Goal: Task Accomplishment & Management: Use online tool/utility

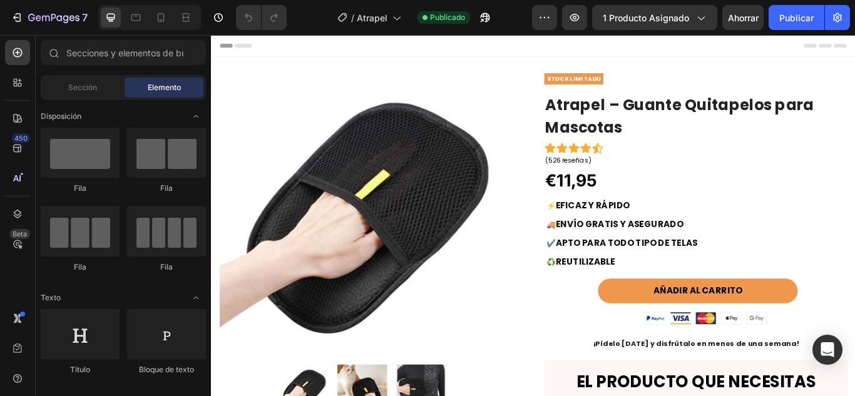
click at [541, 51] on div "Header" at bounding box center [586, 47] width 731 height 25
click at [253, 47] on span "Header" at bounding box center [249, 47] width 28 height 13
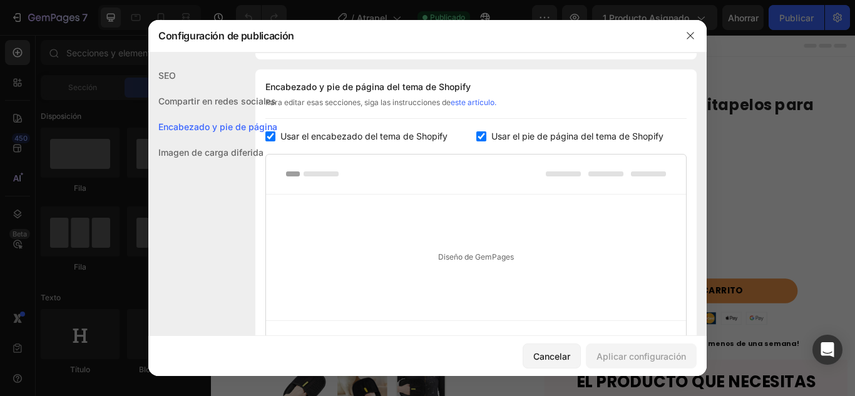
scroll to position [182, 0]
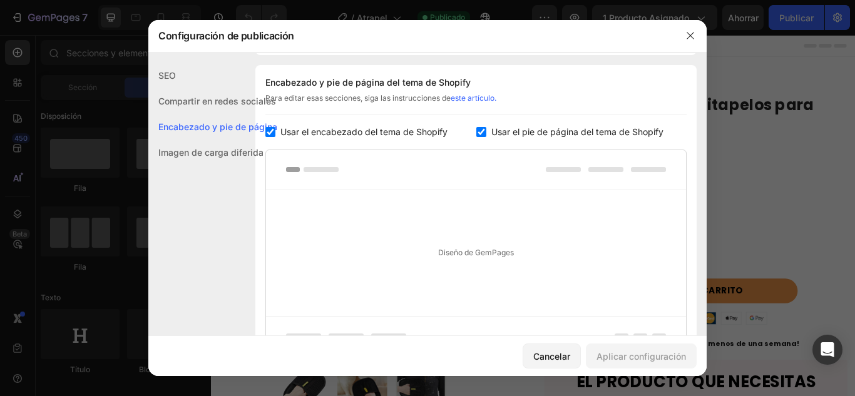
click at [445, 246] on div "Diseño de GemPages" at bounding box center [476, 253] width 420 height 126
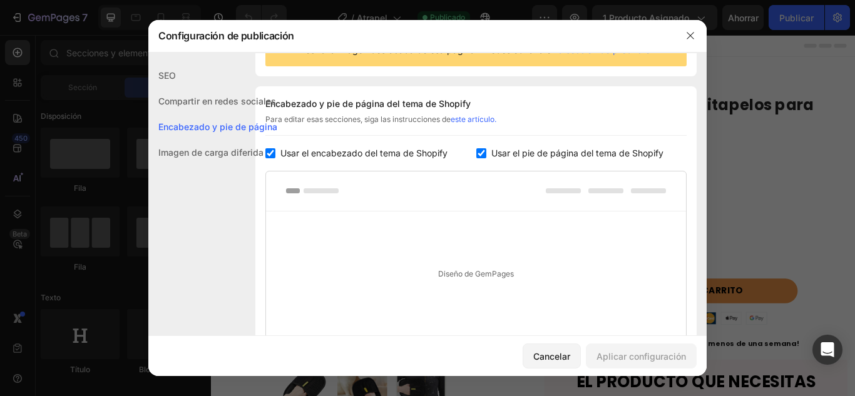
click at [242, 156] on font "Imagen de carga diferida" at bounding box center [210, 152] width 105 height 11
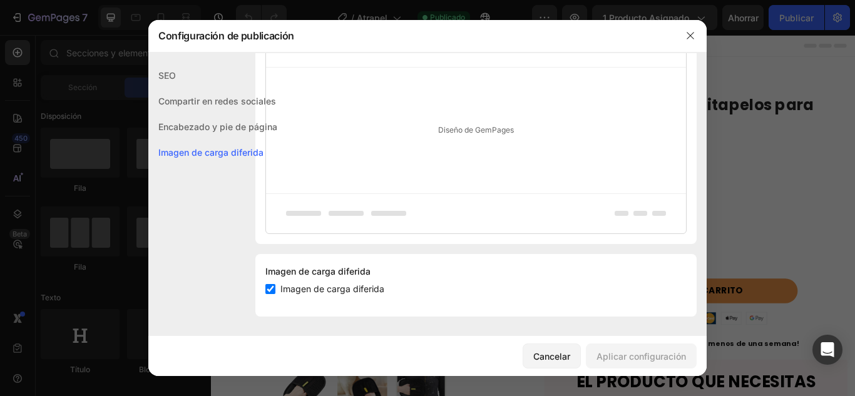
click at [214, 96] on font "Compartir en redes sociales" at bounding box center [217, 101] width 118 height 11
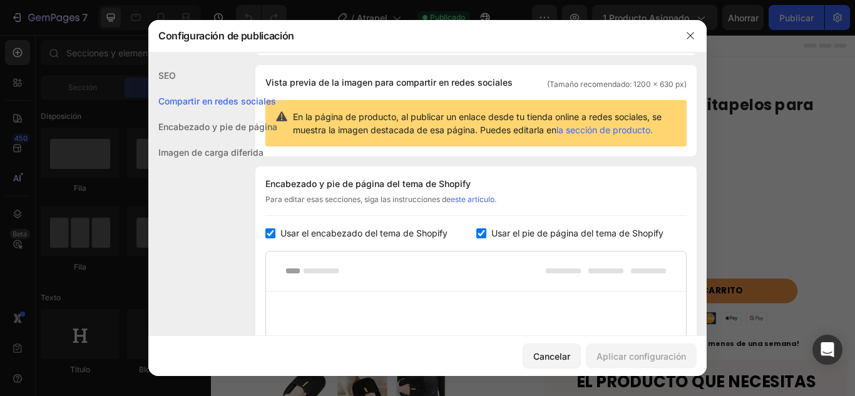
click at [153, 76] on div "SEO" at bounding box center [212, 76] width 129 height 26
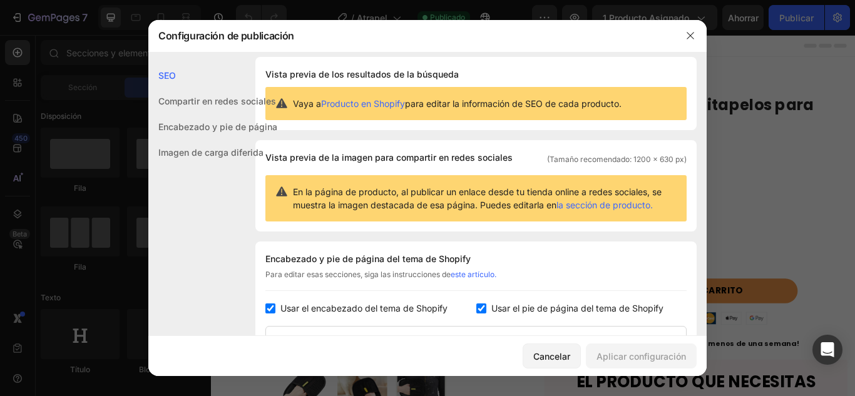
scroll to position [0, 0]
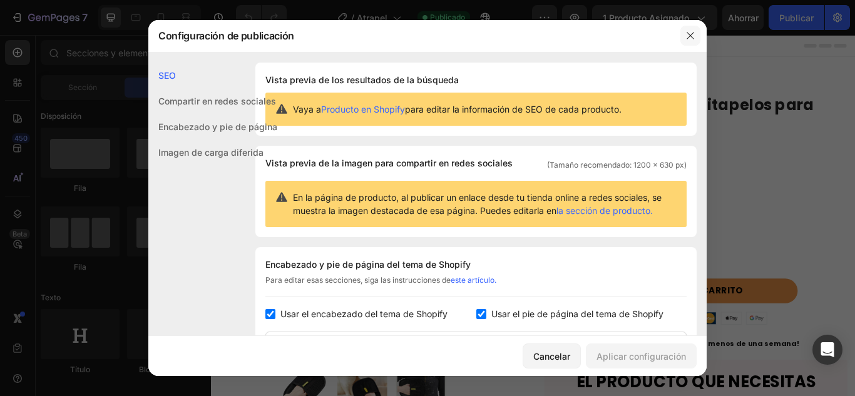
click at [682, 38] on button "button" at bounding box center [690, 36] width 20 height 20
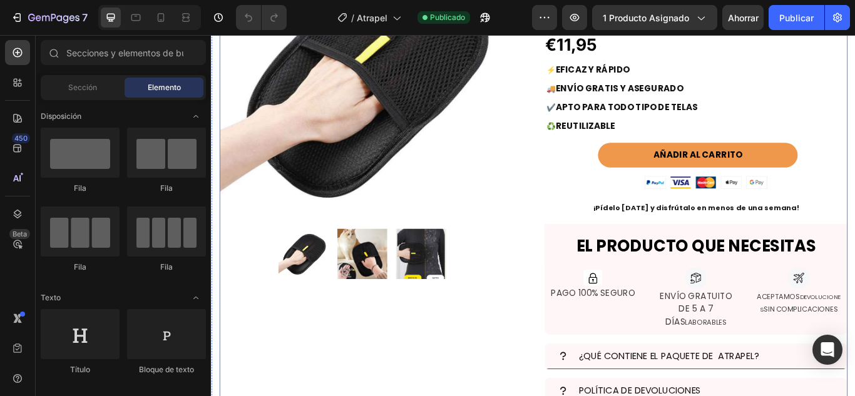
scroll to position [362, 0]
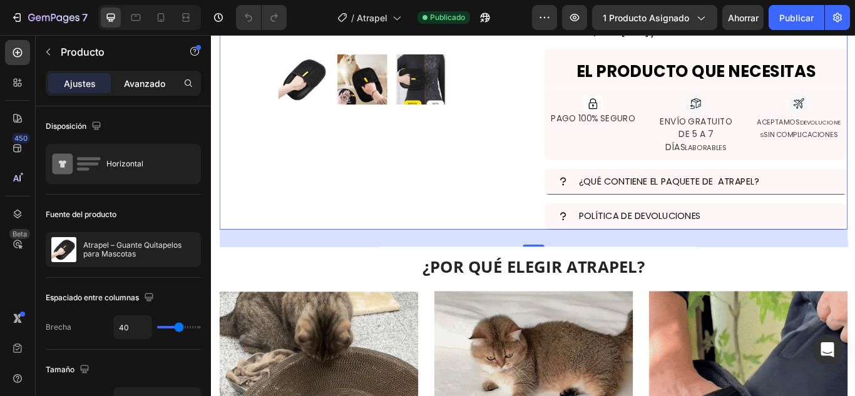
click at [153, 79] on font "Avanzado" at bounding box center [144, 83] width 41 height 11
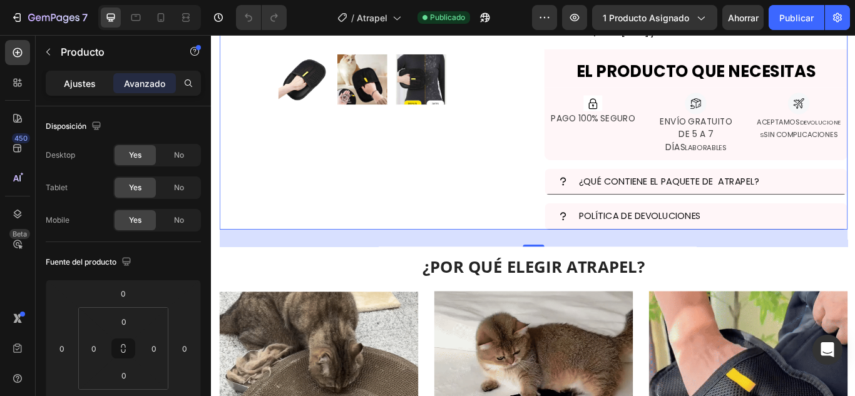
click at [91, 75] on div "Ajustes" at bounding box center [79, 83] width 63 height 20
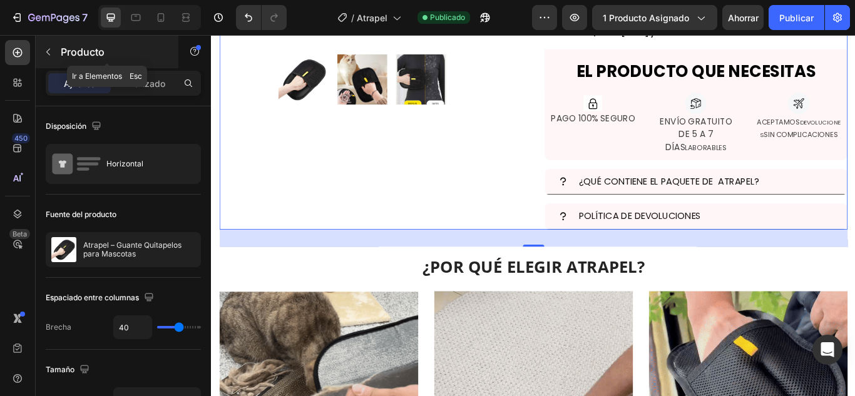
click at [123, 56] on p "Producto" at bounding box center [114, 51] width 106 height 15
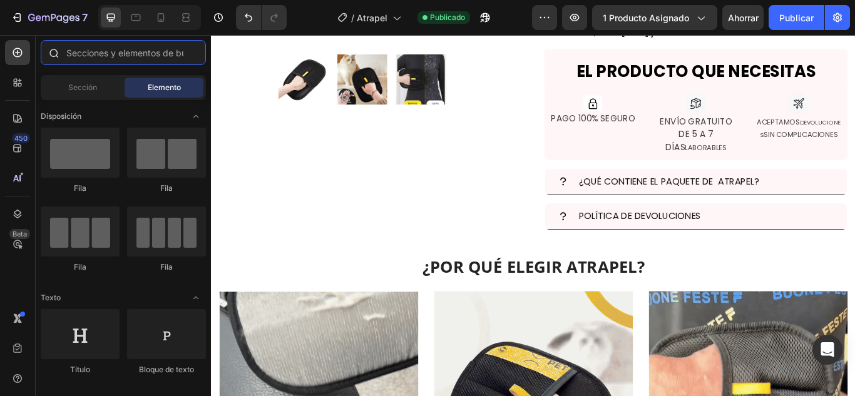
click at [126, 53] on input "text" at bounding box center [123, 52] width 165 height 25
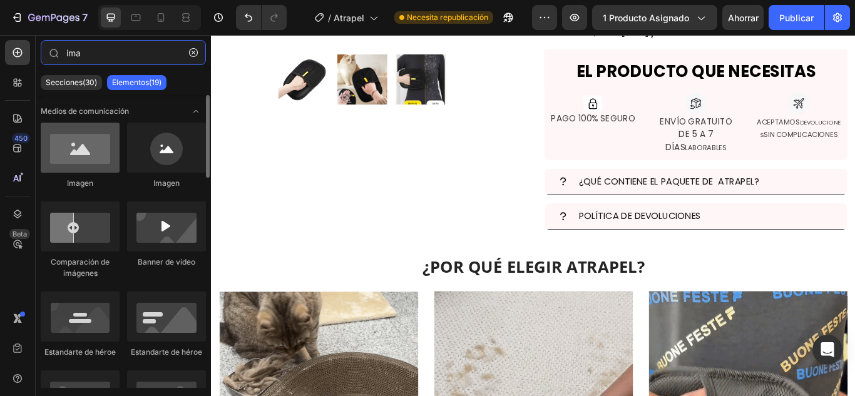
type input "ima"
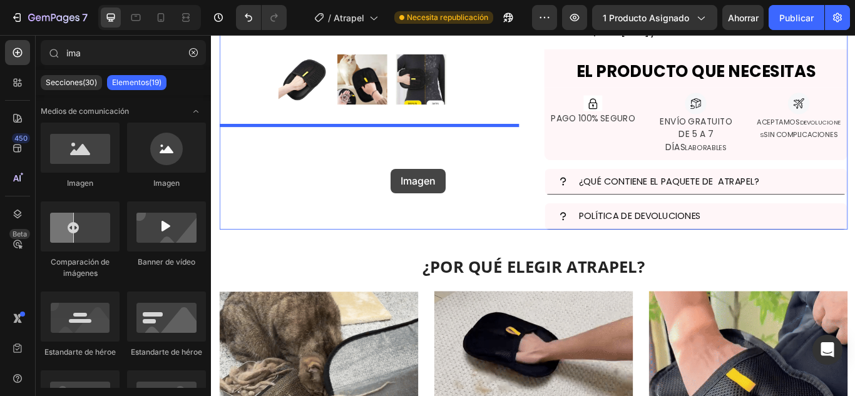
drag, startPoint x: 285, startPoint y: 168, endPoint x: 420, endPoint y: 191, distance: 137.0
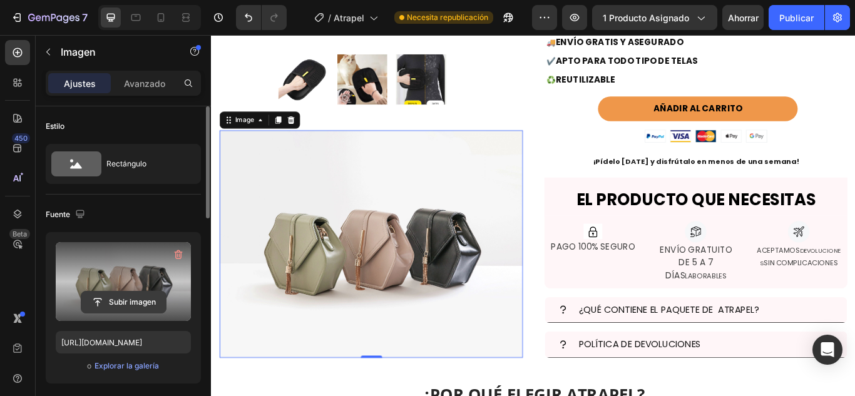
click at [131, 302] on input "file" at bounding box center [123, 302] width 84 height 21
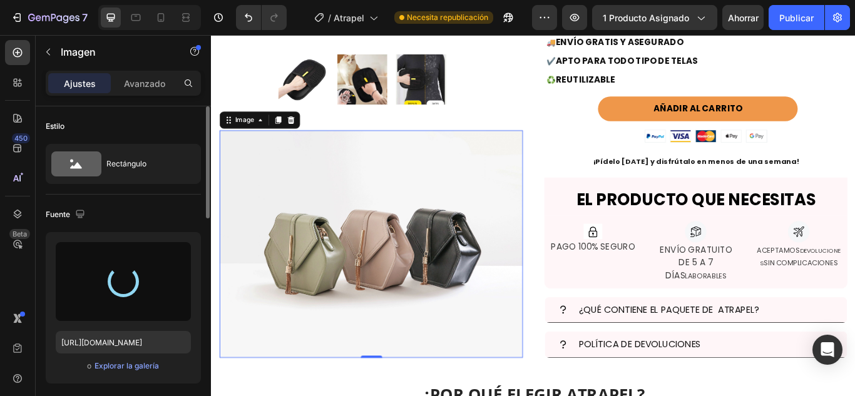
type input "[URL][DOMAIN_NAME]"
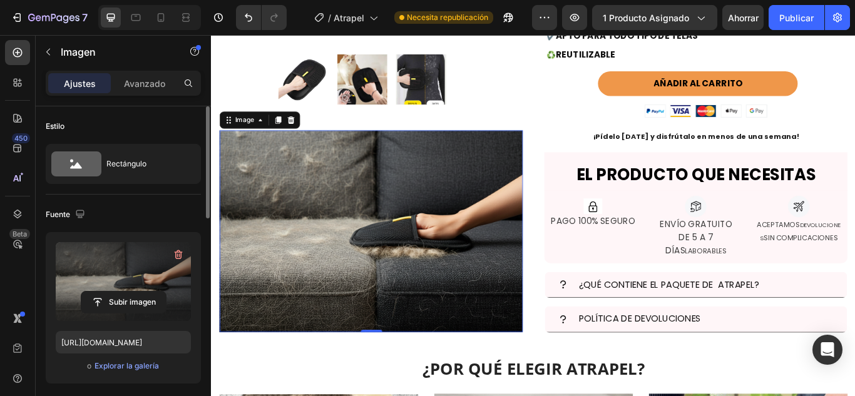
click at [361, 217] on img at bounding box center [396, 264] width 353 height 236
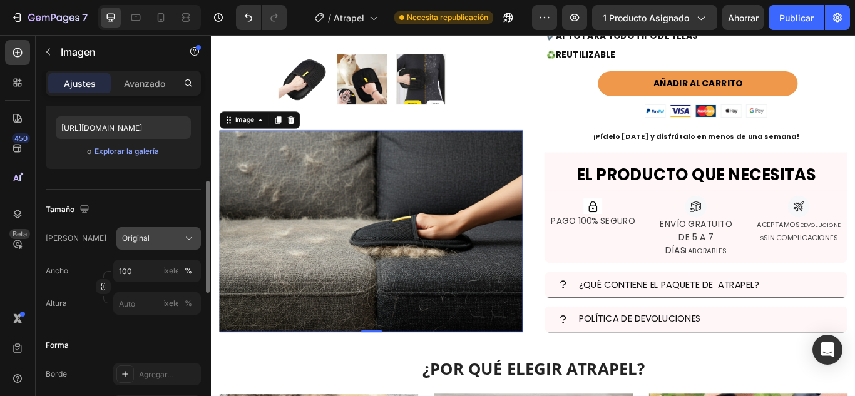
scroll to position [215, 0]
click at [149, 243] on div "Original" at bounding box center [158, 237] width 73 height 13
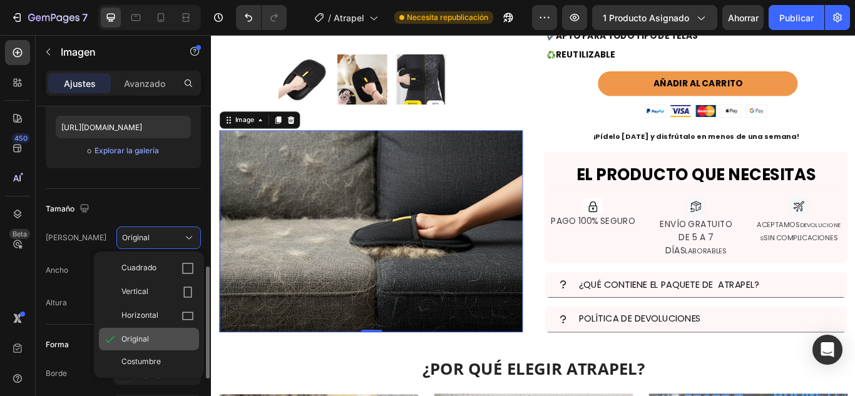
scroll to position [280, 0]
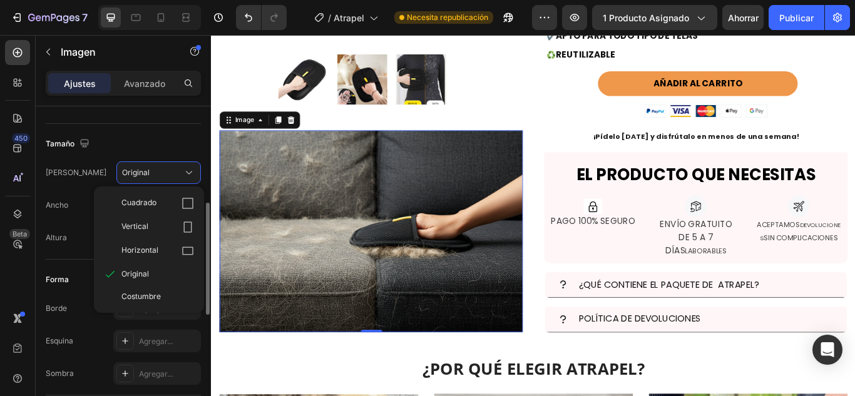
click at [51, 245] on div "Altura" at bounding box center [56, 237] width 21 height 23
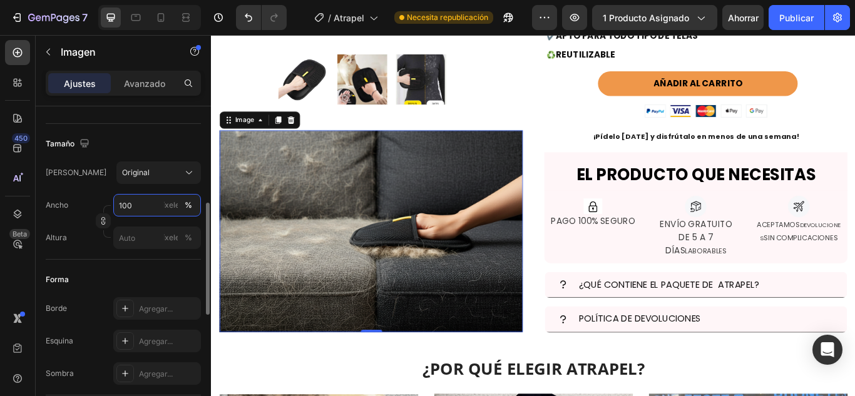
click at [138, 205] on input "100" at bounding box center [157, 205] width 88 height 23
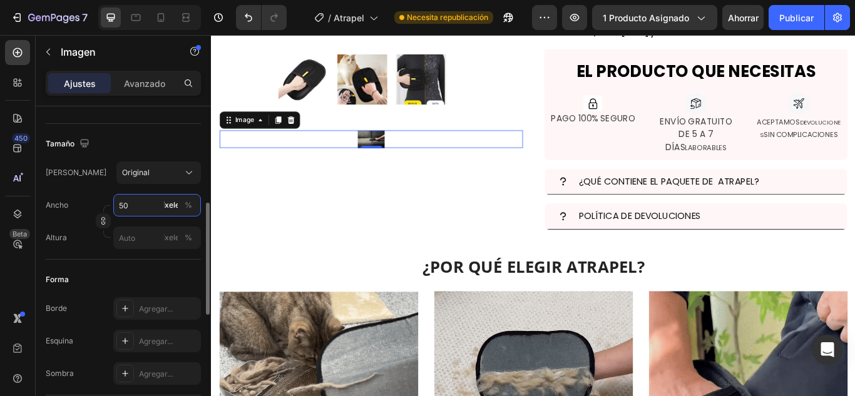
type input "5"
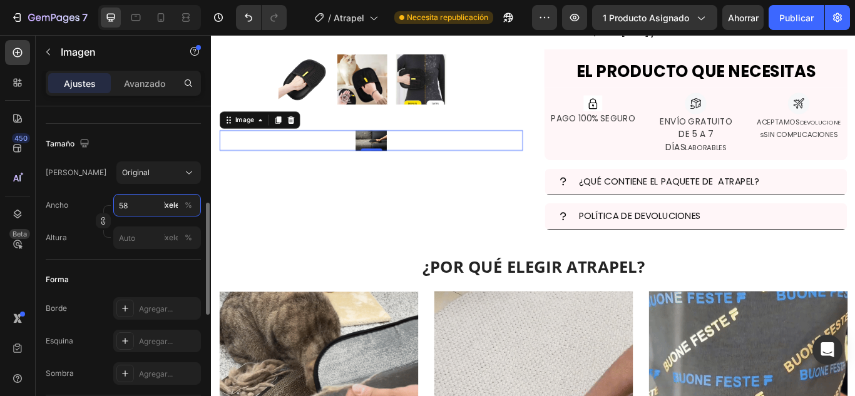
type input "5"
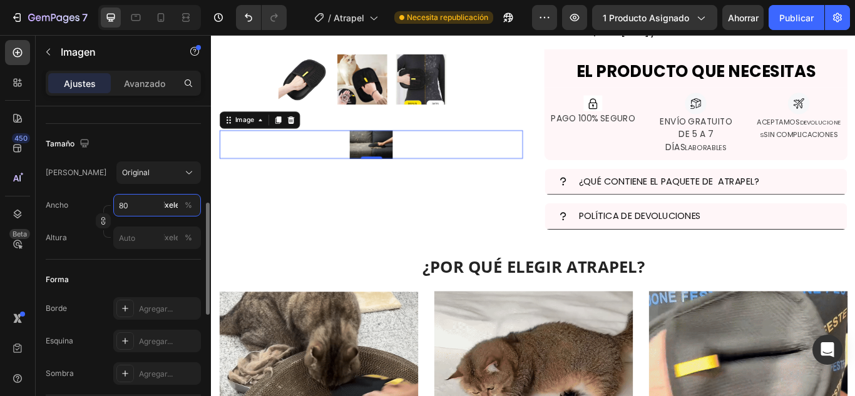
type input "8"
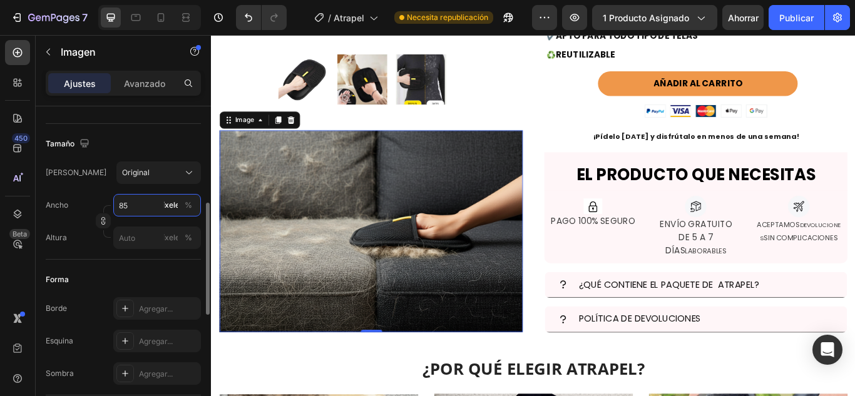
type input "8"
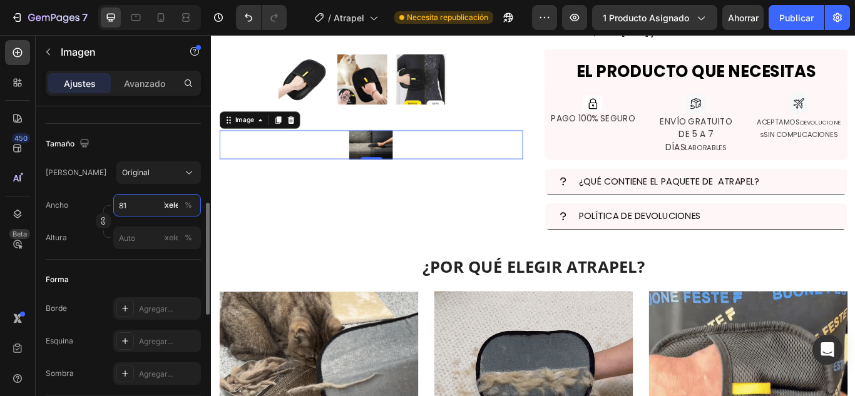
type input "8"
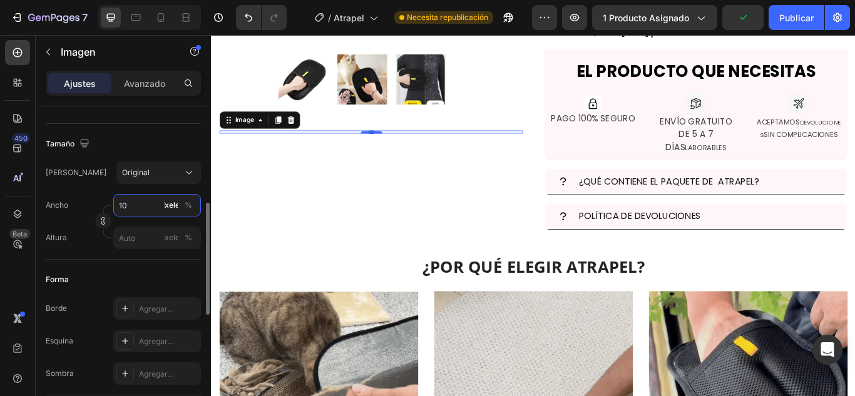
type input "1"
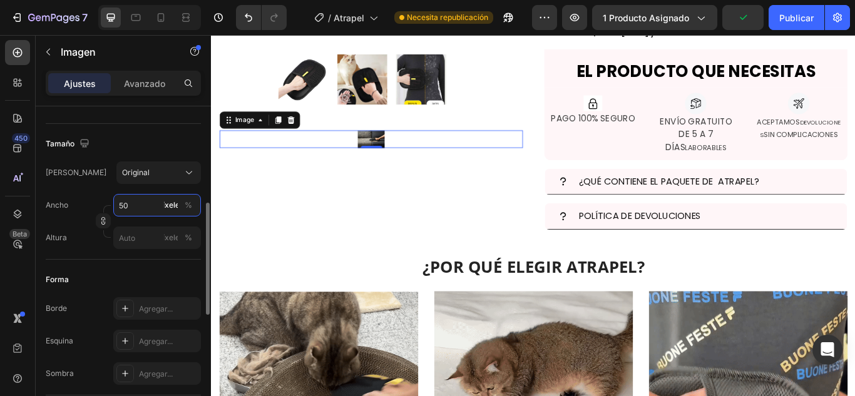
type input "500"
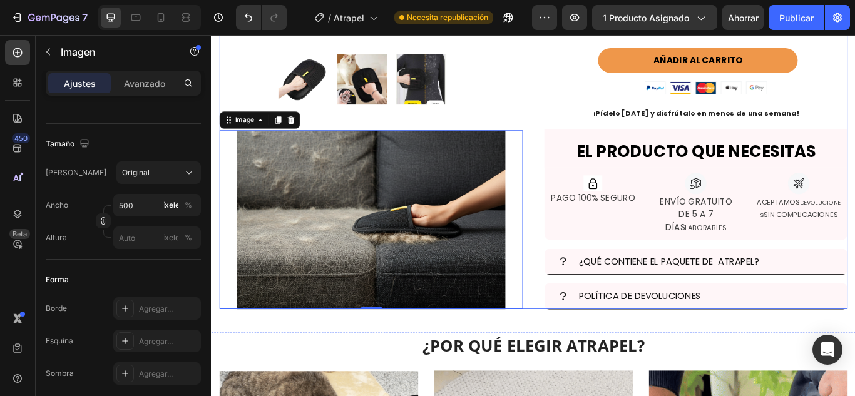
click at [582, 216] on div "Product Images & Gallery Row Image 0 STOCK LIMITADO Text Block Atrapel – Guante…" at bounding box center [586, 36] width 732 height 637
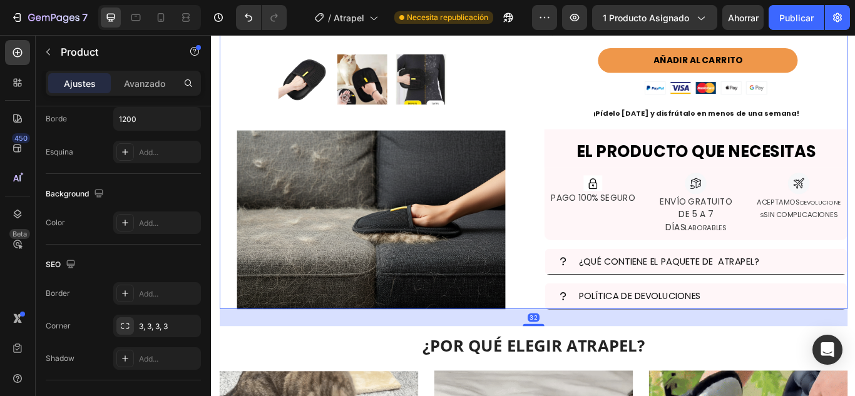
scroll to position [0, 0]
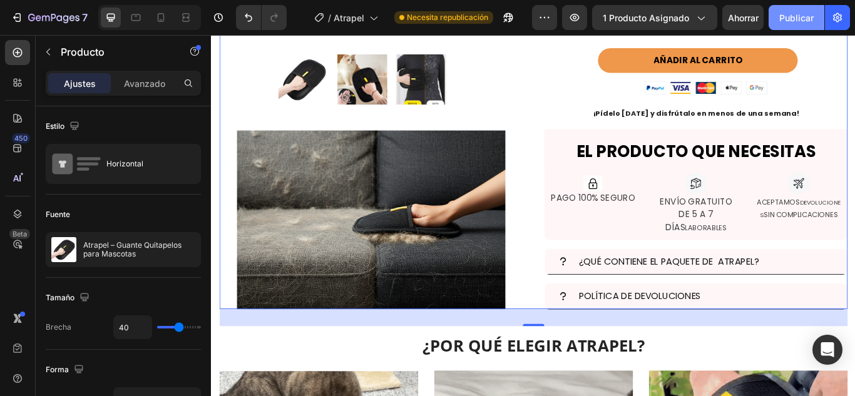
click at [809, 29] on button "Publicar" at bounding box center [796, 17] width 56 height 25
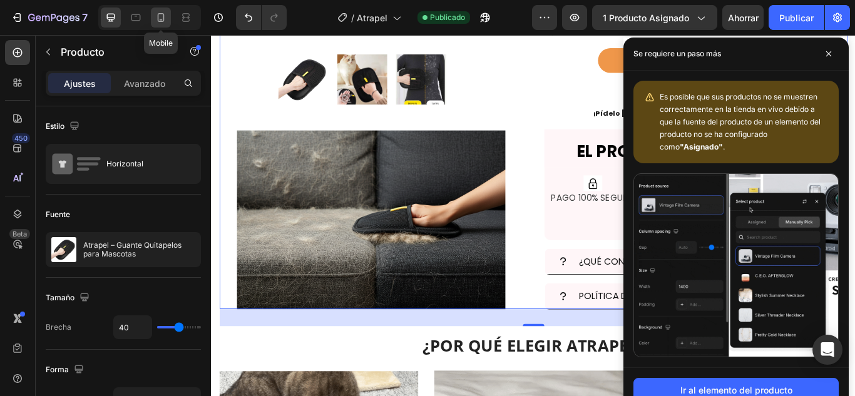
click at [158, 12] on icon at bounding box center [161, 17] width 13 height 13
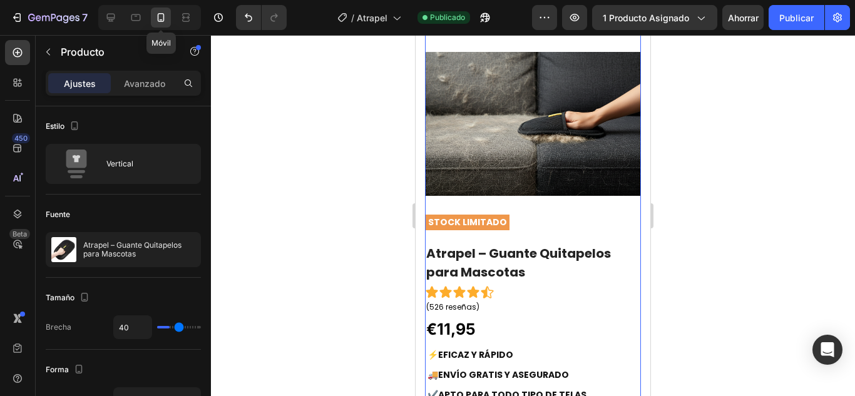
type input "16"
type input "100%"
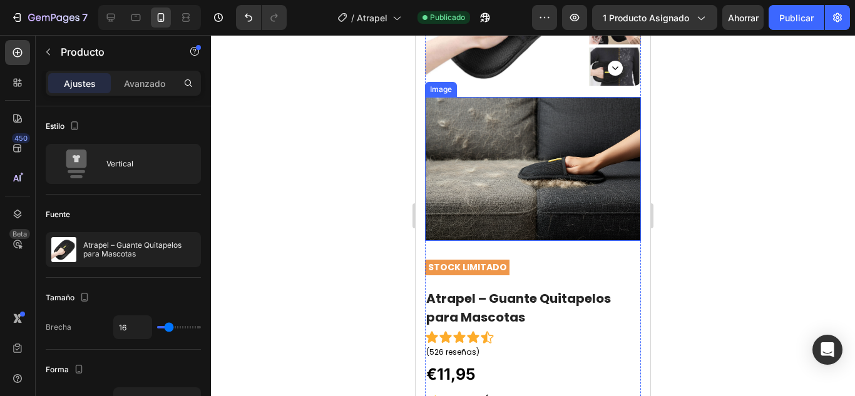
scroll to position [139, 0]
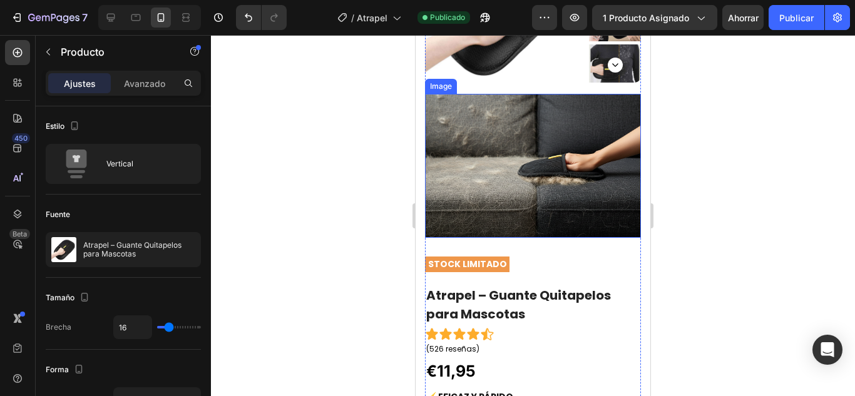
click at [604, 147] on img at bounding box center [533, 166] width 216 height 144
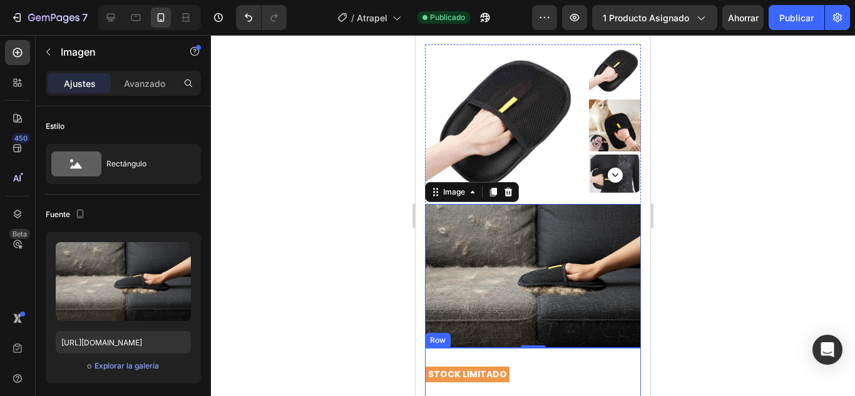
scroll to position [28, 0]
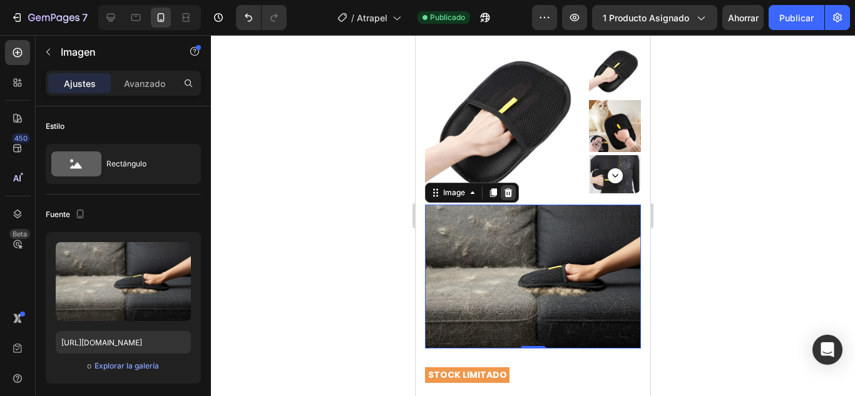
click at [505, 200] on div at bounding box center [507, 192] width 15 height 15
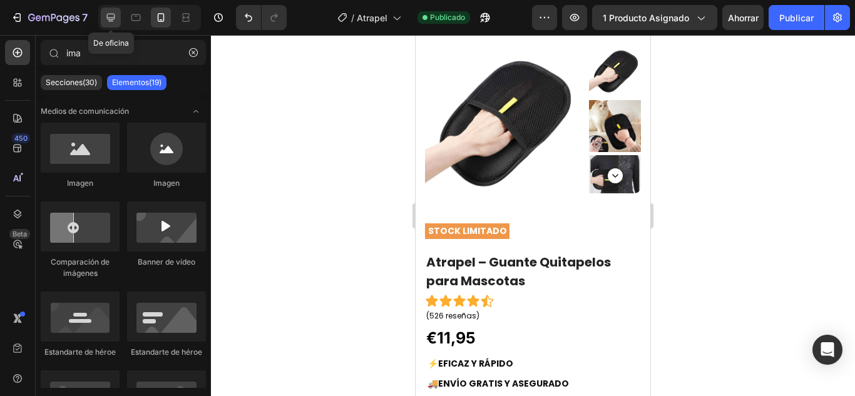
click at [117, 13] on icon at bounding box center [110, 17] width 13 height 13
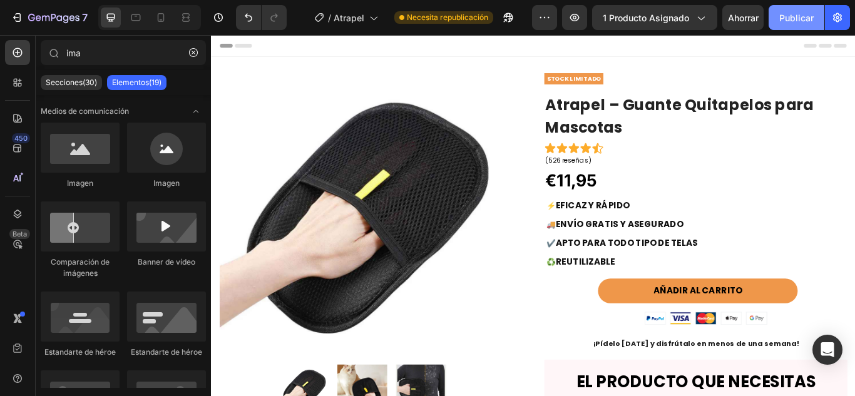
click at [799, 16] on font "Publicar" at bounding box center [796, 18] width 34 height 11
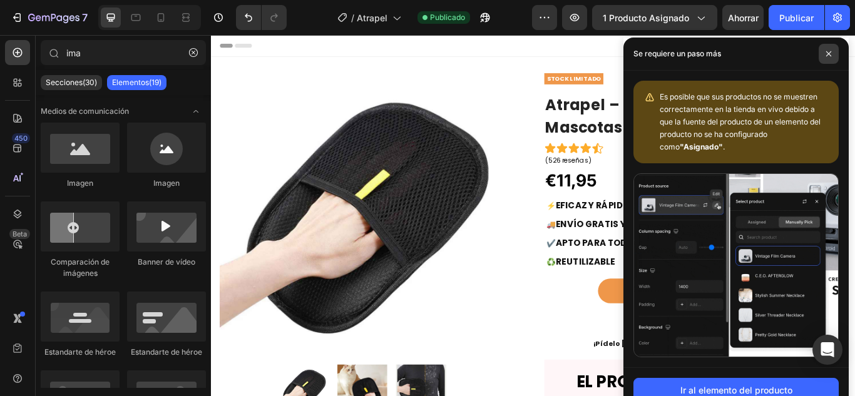
click at [834, 51] on span at bounding box center [828, 54] width 20 height 20
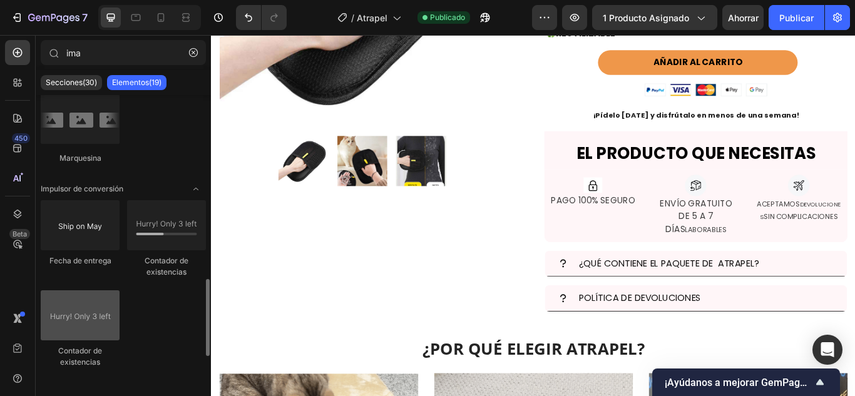
scroll to position [700, 0]
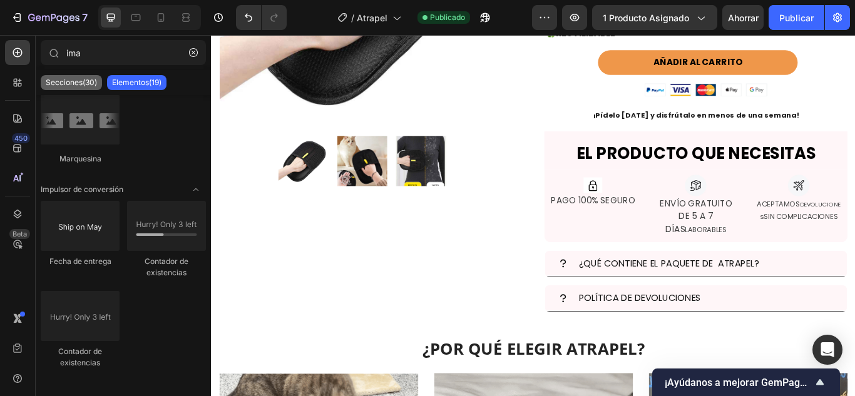
click at [86, 85] on font "Secciones(30)" at bounding box center [71, 82] width 51 height 9
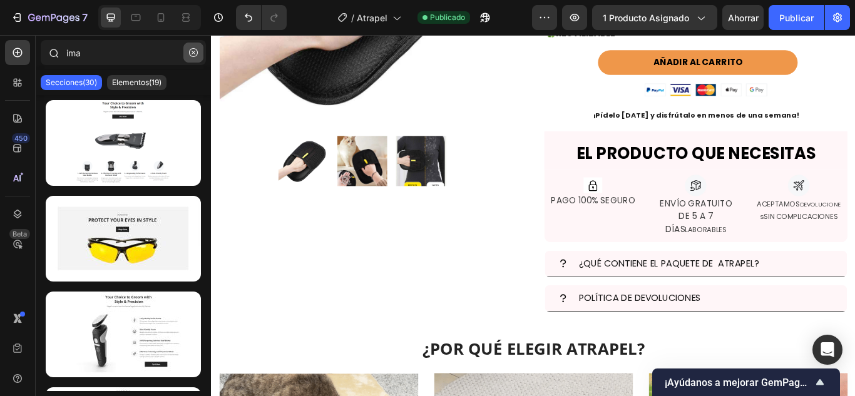
click at [190, 54] on icon "button" at bounding box center [193, 52] width 9 height 9
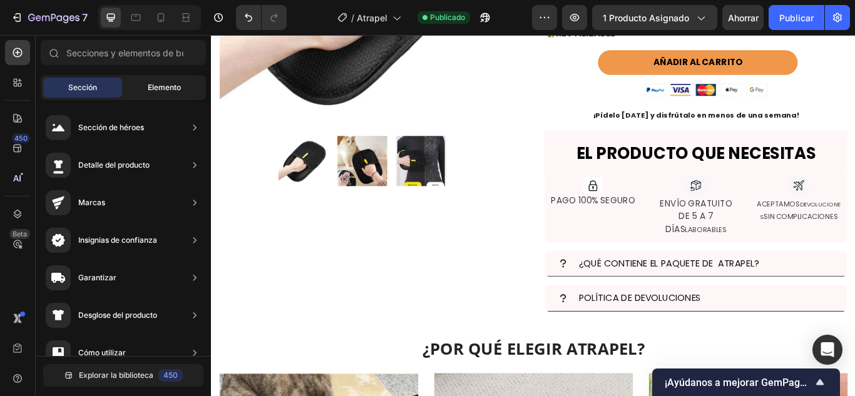
click at [143, 81] on div "Elemento" at bounding box center [163, 88] width 79 height 20
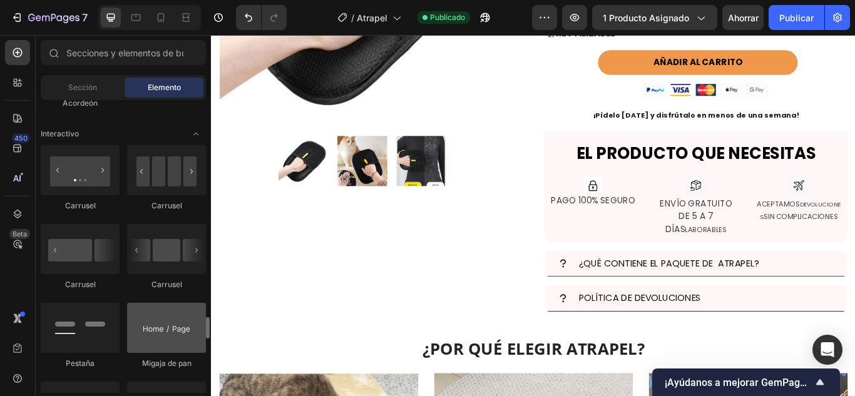
scroll to position [1374, 0]
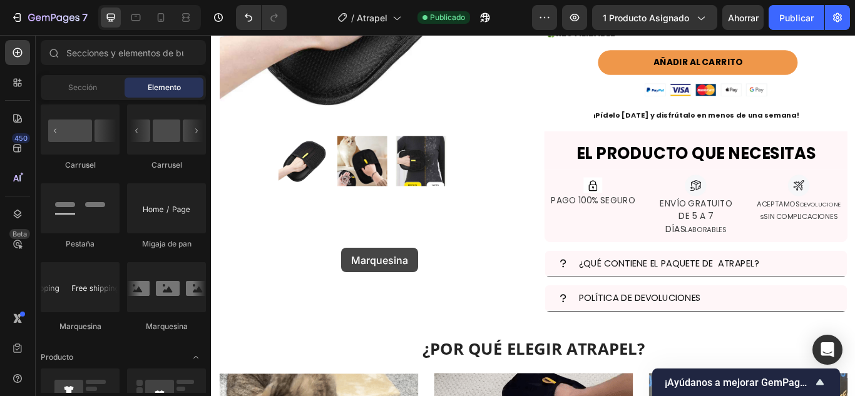
drag, startPoint x: 363, startPoint y: 328, endPoint x: 366, endPoint y: 284, distance: 43.9
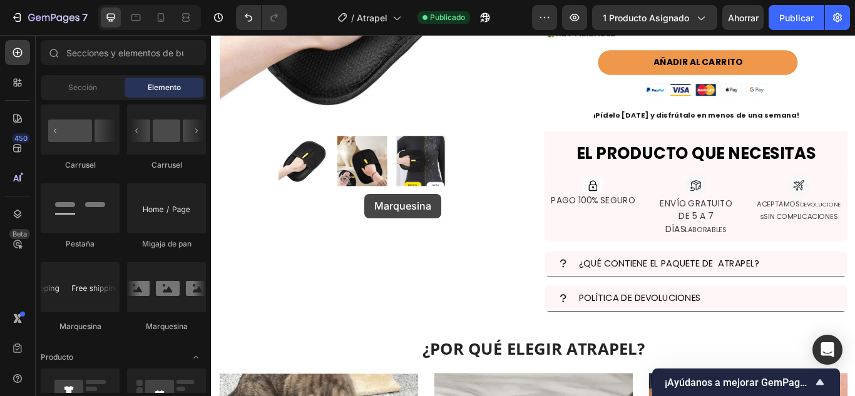
drag, startPoint x: 371, startPoint y: 340, endPoint x: 403, endPoint y: 270, distance: 77.0
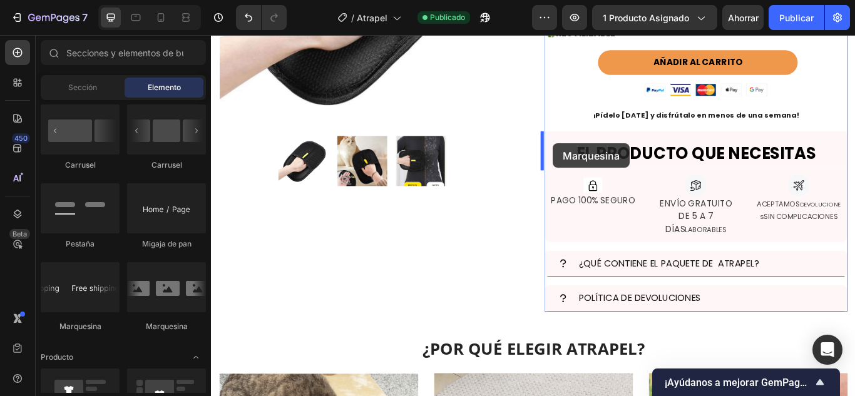
drag, startPoint x: 402, startPoint y: 299, endPoint x: 609, endPoint y: 161, distance: 248.1
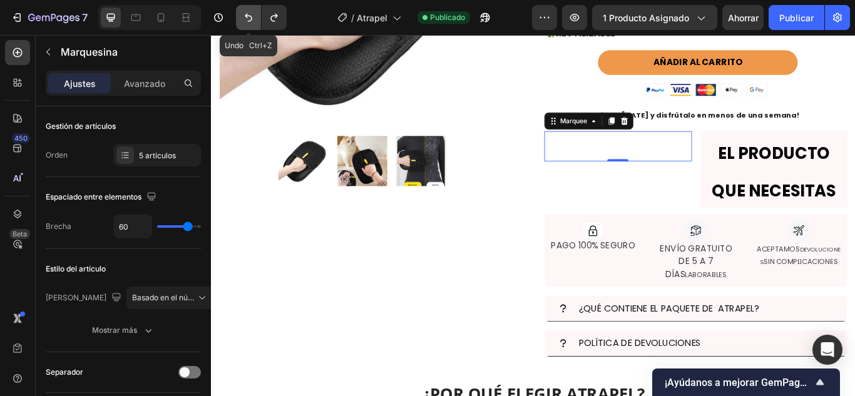
click at [261, 18] on button "Deshacer/Rehacer" at bounding box center [248, 17] width 25 height 25
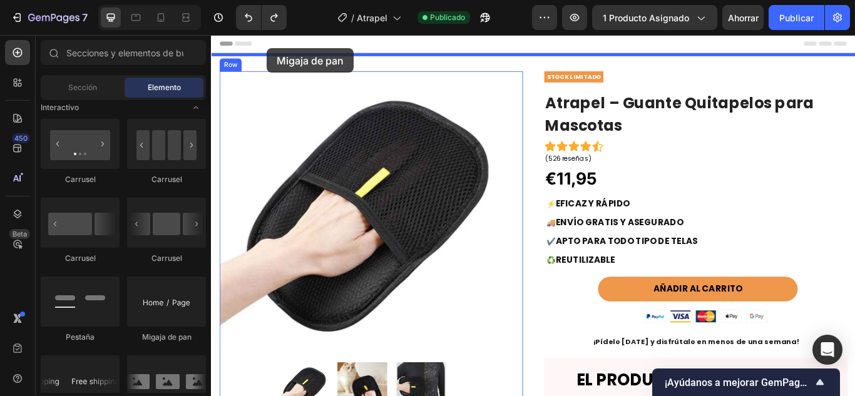
scroll to position [0, 0]
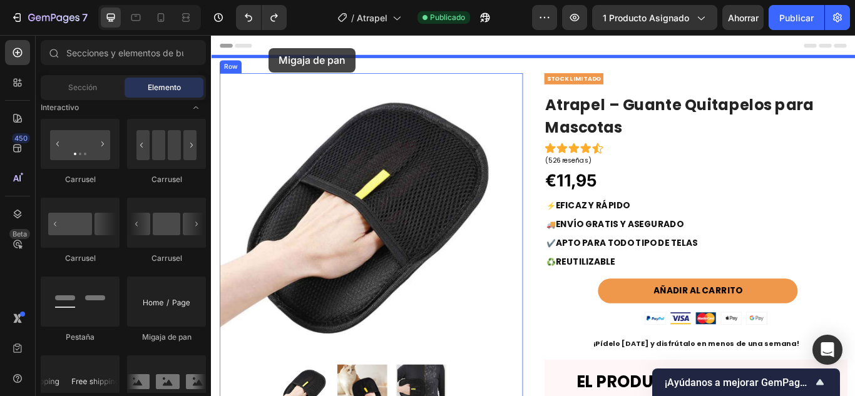
drag, startPoint x: 362, startPoint y: 351, endPoint x: 278, endPoint y: 50, distance: 312.5
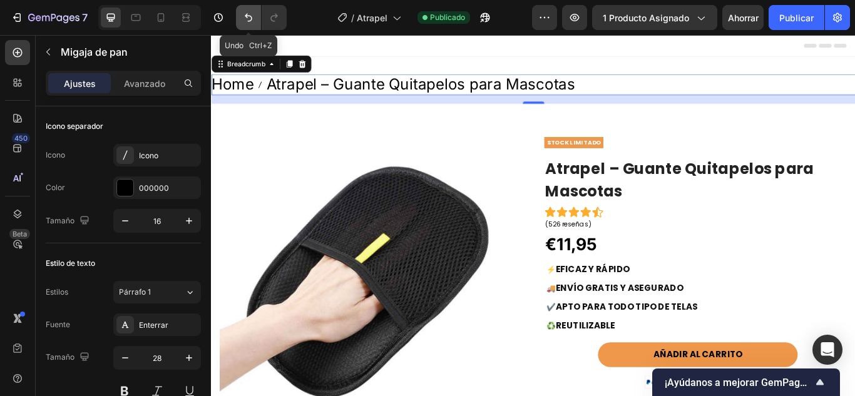
click at [255, 19] on button "Deshacer/Rehacer" at bounding box center [248, 17] width 25 height 25
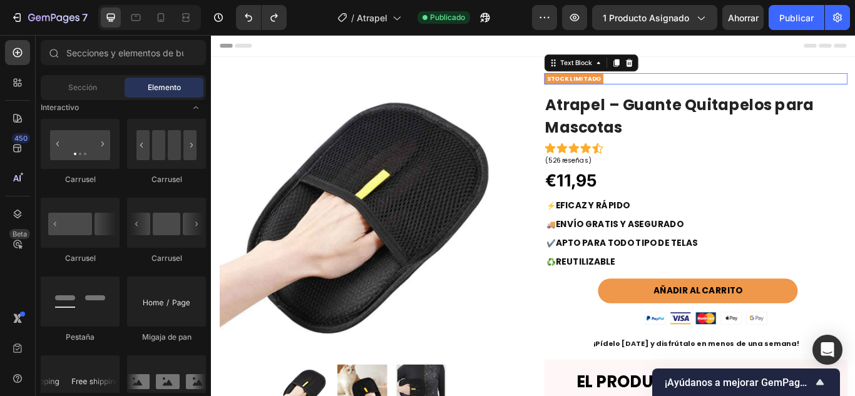
click at [639, 91] on div "STOCK LIMITADO" at bounding box center [633, 85] width 69 height 13
